Goal: Find contact information: Find contact information

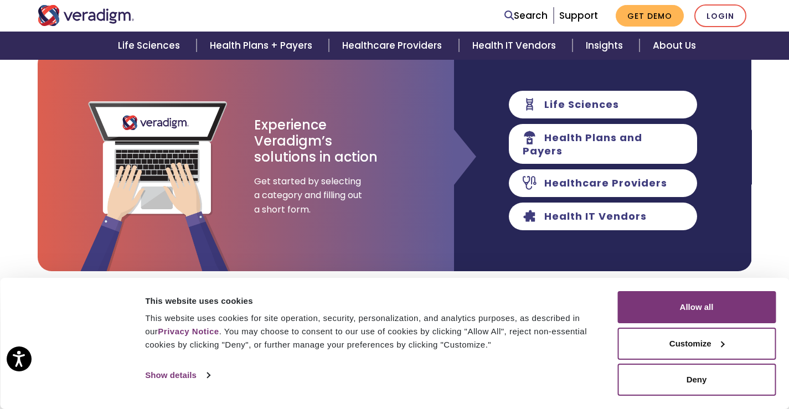
scroll to position [166, 0]
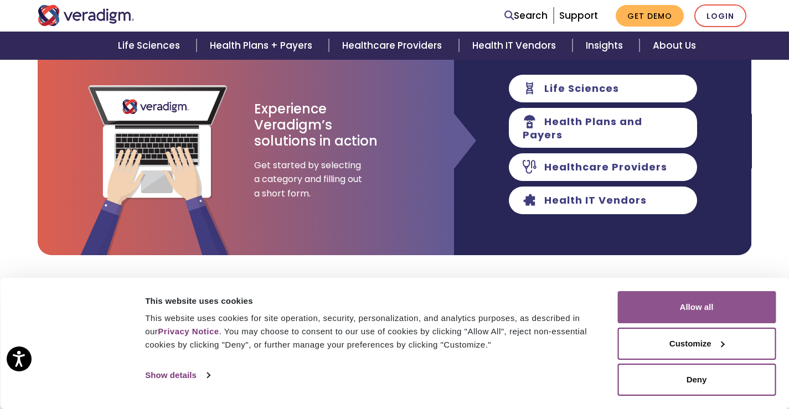
click at [677, 297] on button "Allow all" at bounding box center [696, 307] width 158 height 32
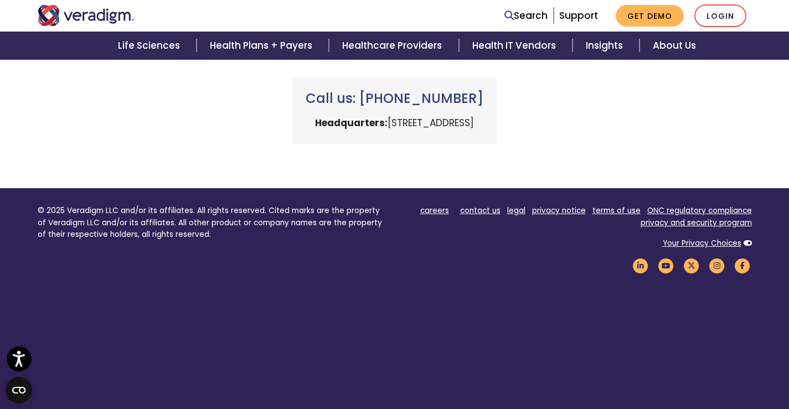
scroll to position [549, 0]
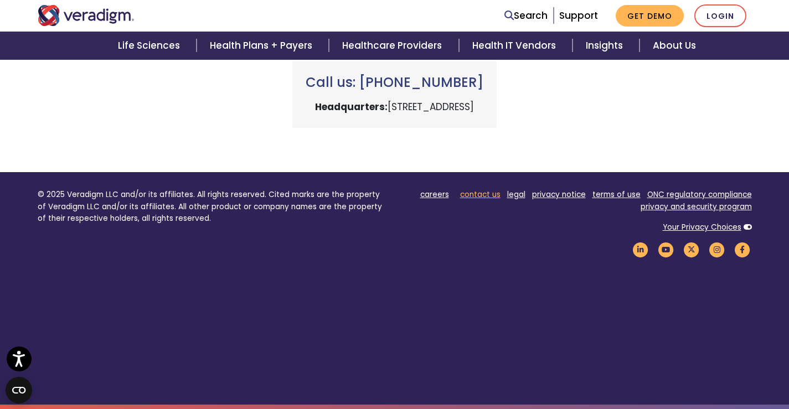
click at [473, 192] on link "contact us" at bounding box center [480, 194] width 40 height 11
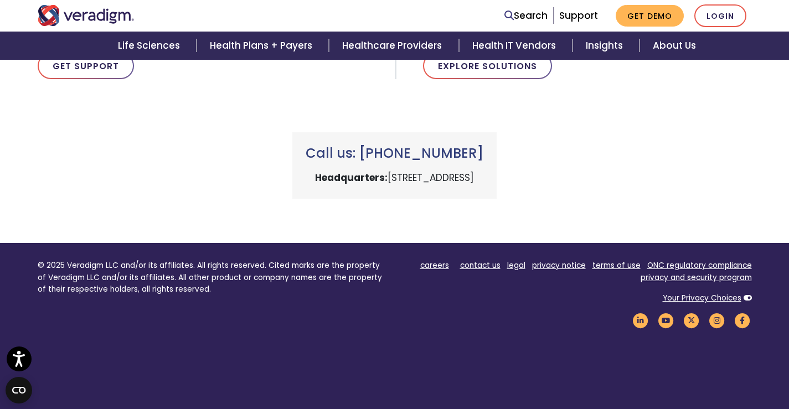
scroll to position [549, 0]
